Goal: Task Accomplishment & Management: Use online tool/utility

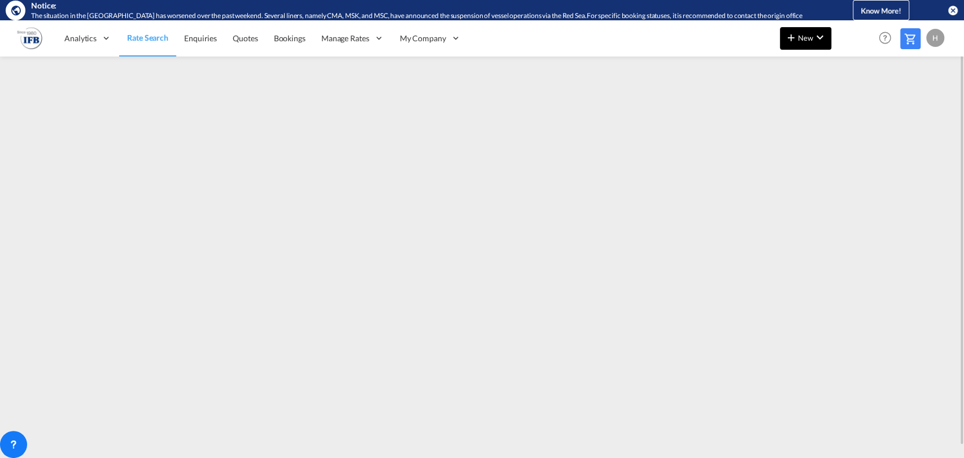
click at [795, 38] on md-icon "icon-plus 400-fg" at bounding box center [792, 38] width 14 height 14
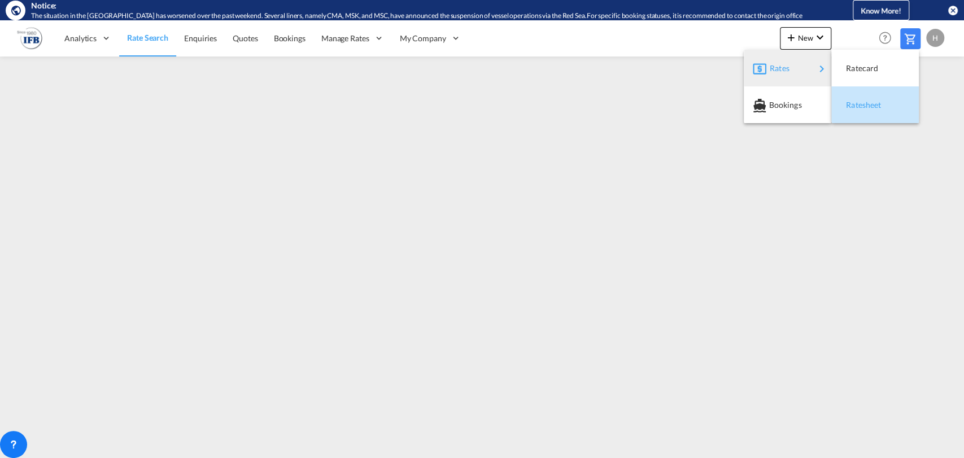
click at [855, 104] on span "Ratesheet" at bounding box center [852, 105] width 12 height 23
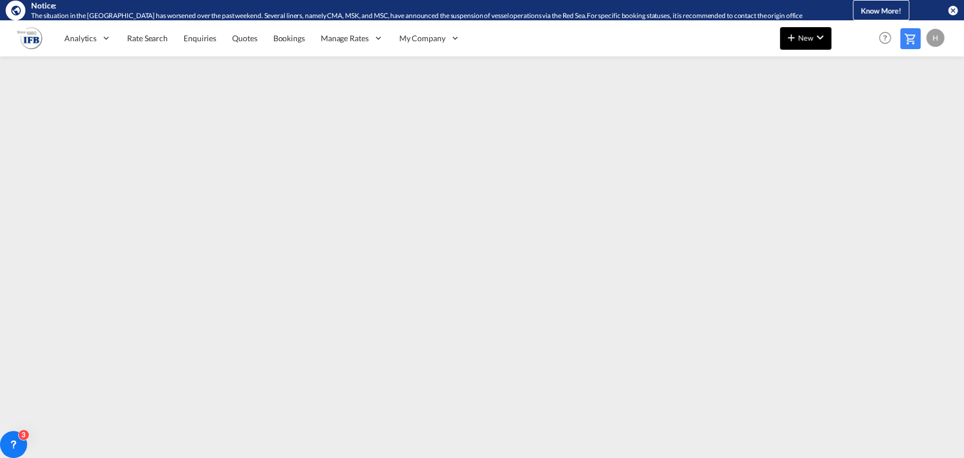
click at [807, 41] on span "New" at bounding box center [806, 37] width 42 height 9
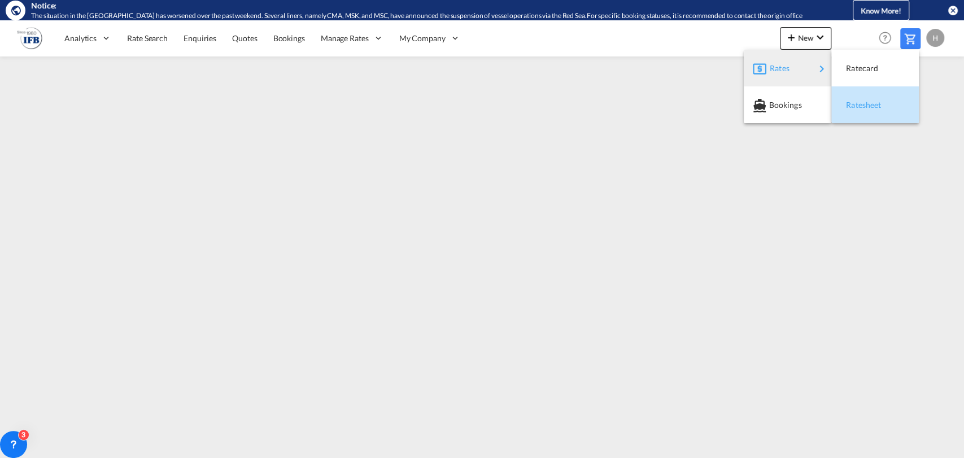
click at [845, 96] on div "Ratesheet" at bounding box center [874, 105] width 69 height 28
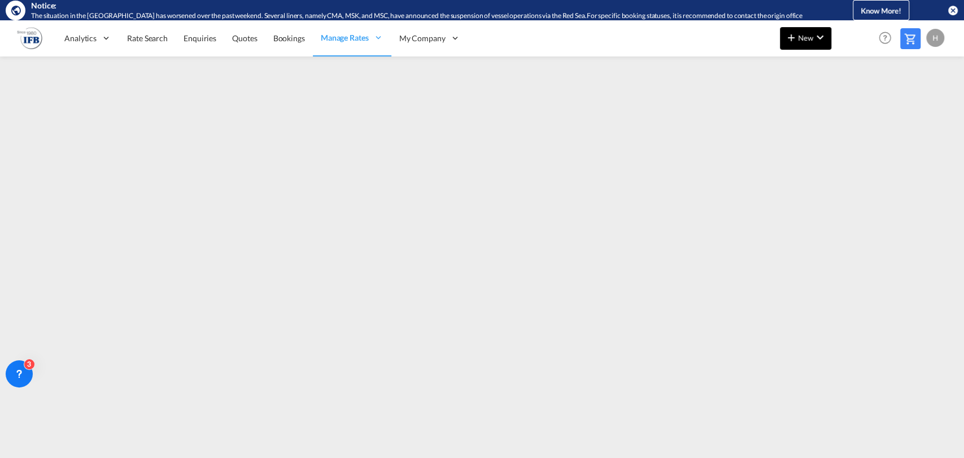
click at [804, 33] on span "New" at bounding box center [806, 37] width 42 height 9
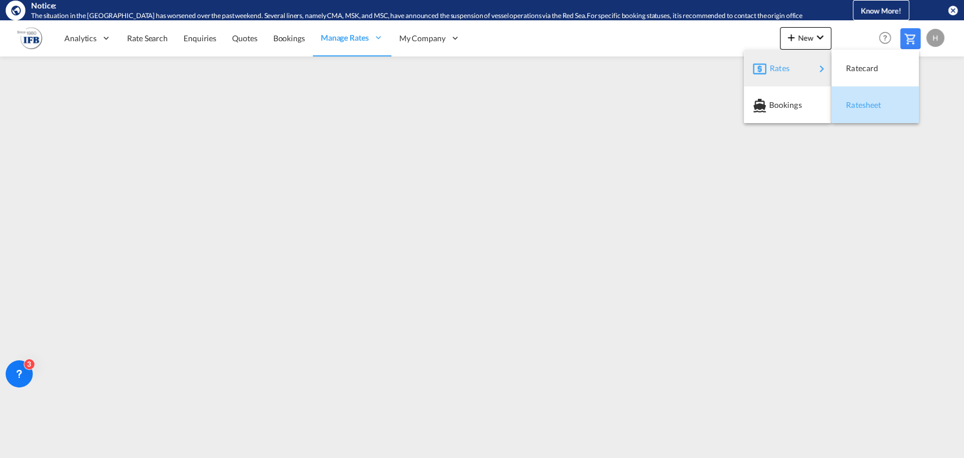
click at [847, 97] on span "Ratesheet" at bounding box center [852, 105] width 12 height 23
